Goal: Obtain resource: Obtain resource

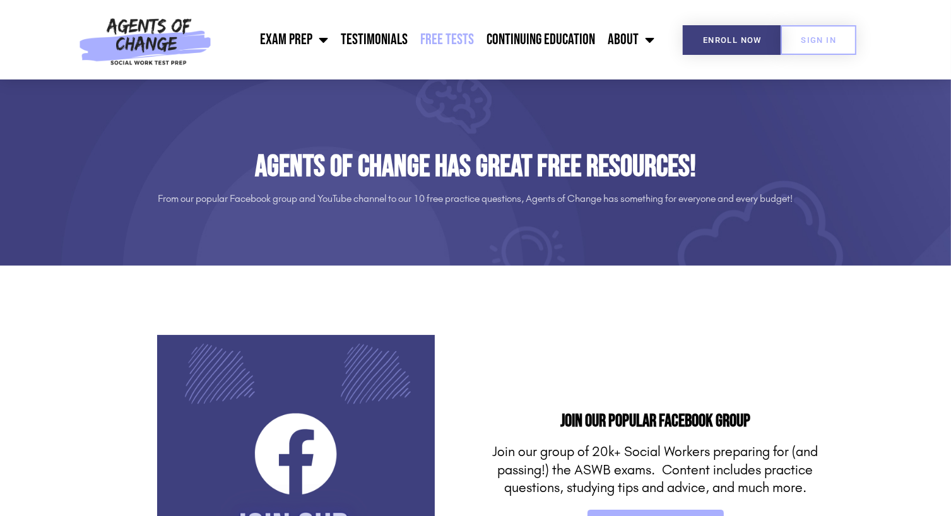
click at [448, 37] on link "Free Tests" at bounding box center [447, 40] width 66 height 32
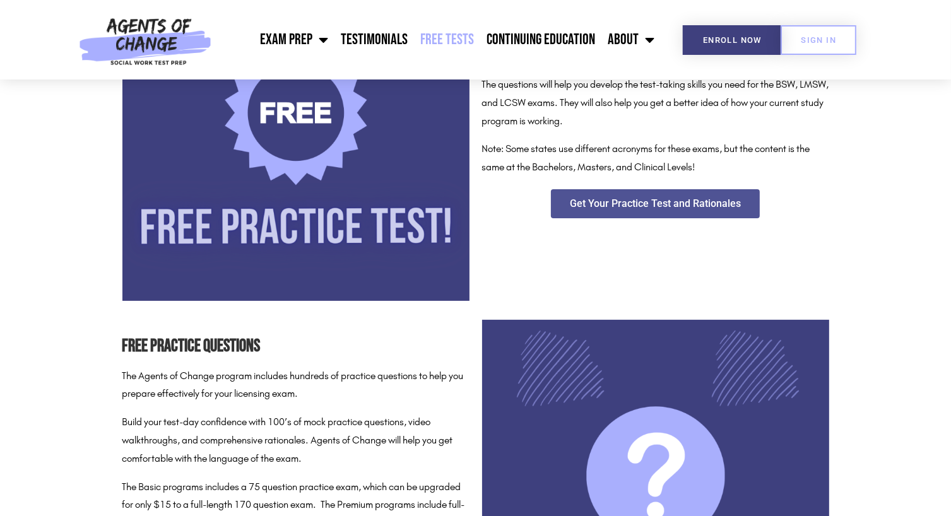
scroll to position [379, 0]
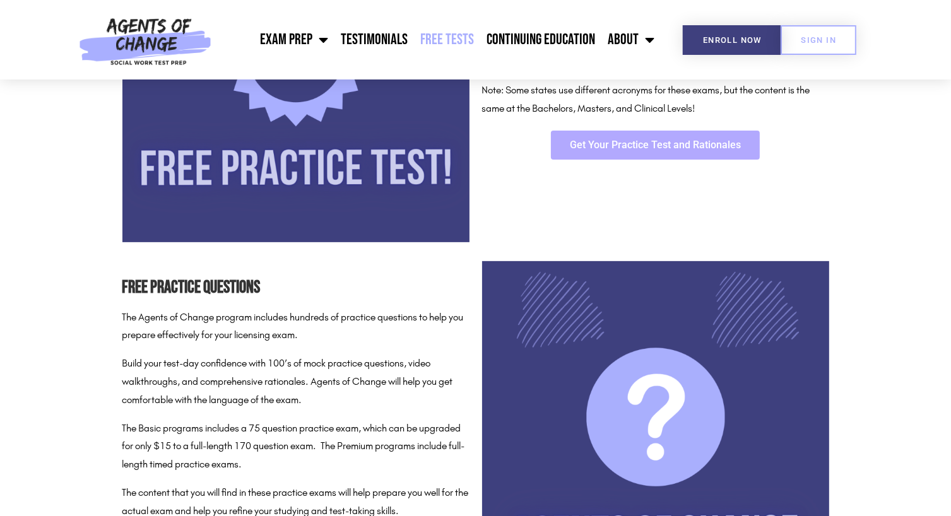
click at [666, 142] on span "Get Your Practice Test and Rationales" at bounding box center [655, 145] width 171 height 10
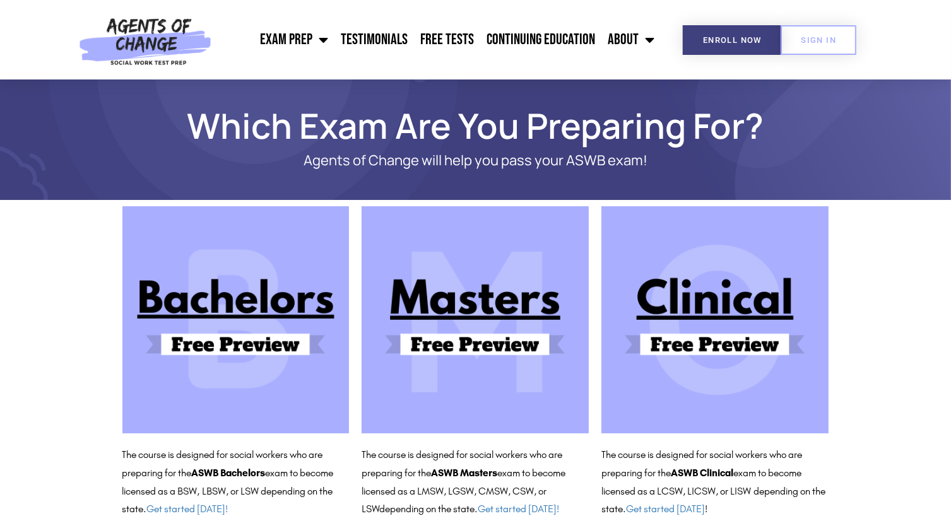
click at [473, 298] on img at bounding box center [475, 319] width 227 height 227
